Goal: Navigation & Orientation: Find specific page/section

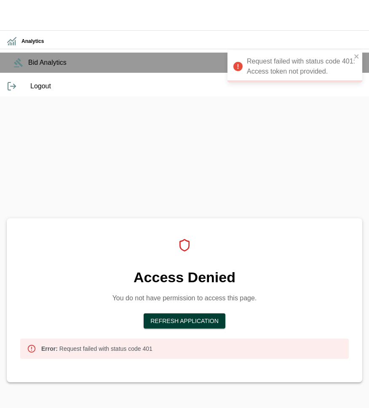
click at [198, 313] on button "Refresh Application" at bounding box center [184, 321] width 82 height 16
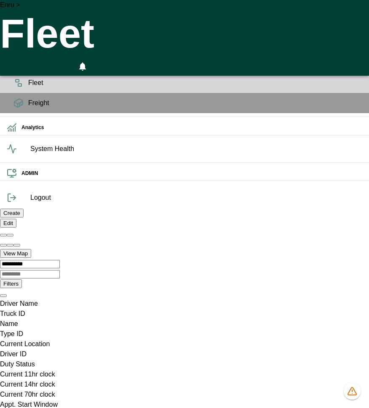
scroll to position [0, 45]
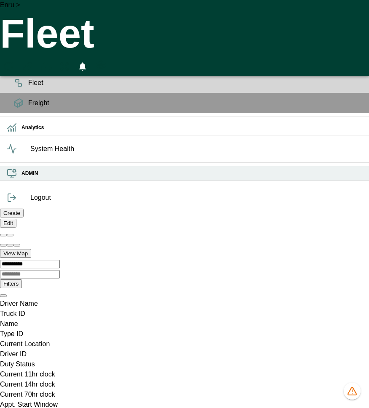
click at [12, 178] on icon at bounding box center [12, 173] width 10 height 10
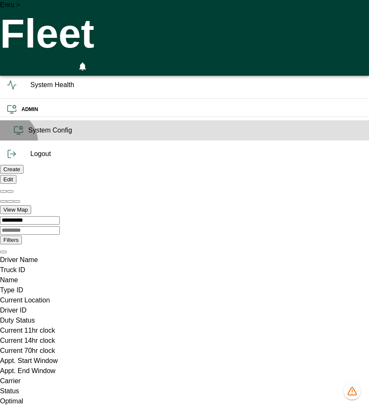
click at [28, 135] on span "System Config" at bounding box center [195, 130] width 334 height 10
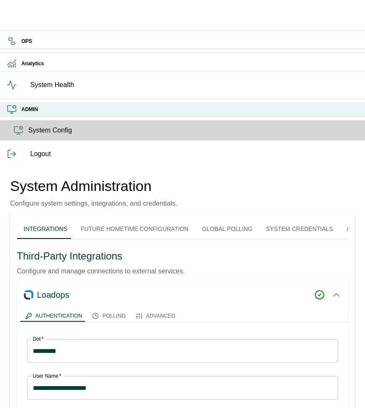
click at [21, 114] on h6 "ADMIN" at bounding box center [189, 110] width 337 height 8
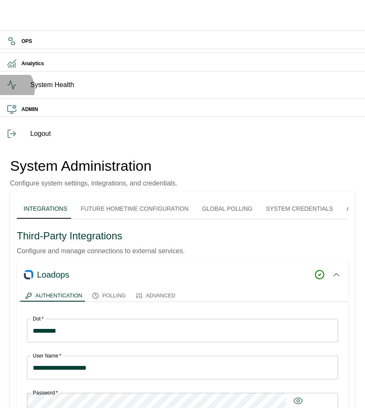
click at [30, 90] on span "System Health" at bounding box center [194, 85] width 328 height 10
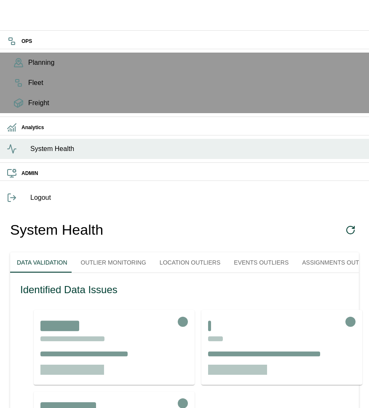
click at [178, 345] on div "OPS Planning Fleet Freight Analytics System Health ADMIN Logout System Health D…" at bounding box center [184, 257] width 369 height 514
